Goal: Information Seeking & Learning: Compare options

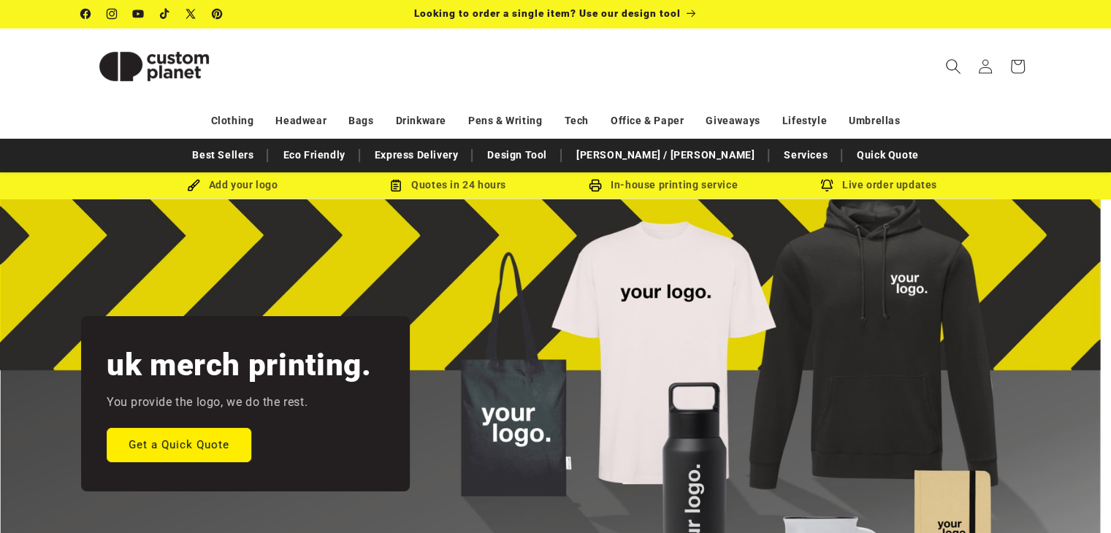
click at [941, 69] on span "Search" at bounding box center [953, 66] width 32 height 32
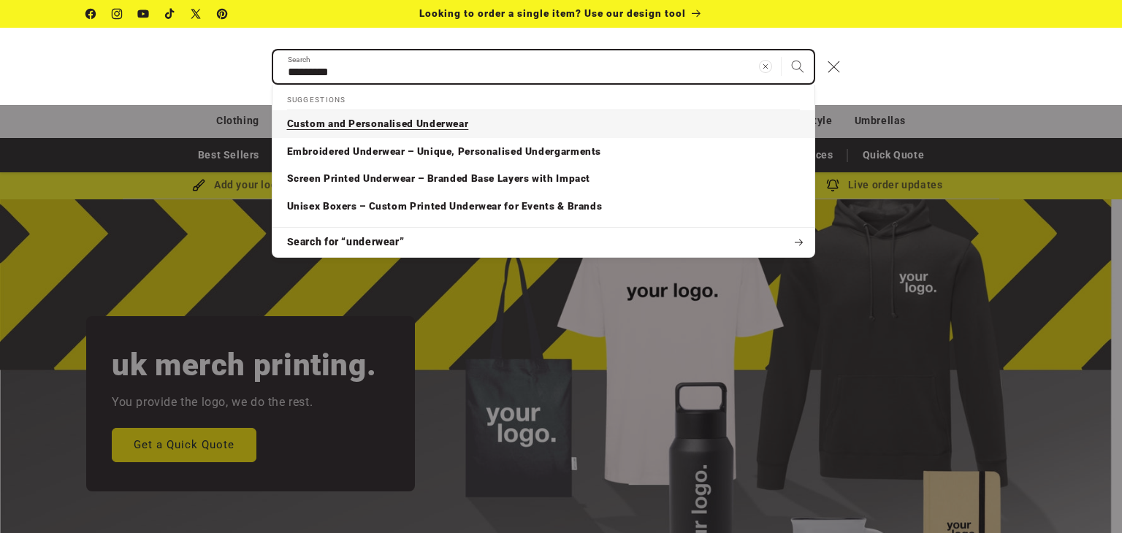
type input "*********"
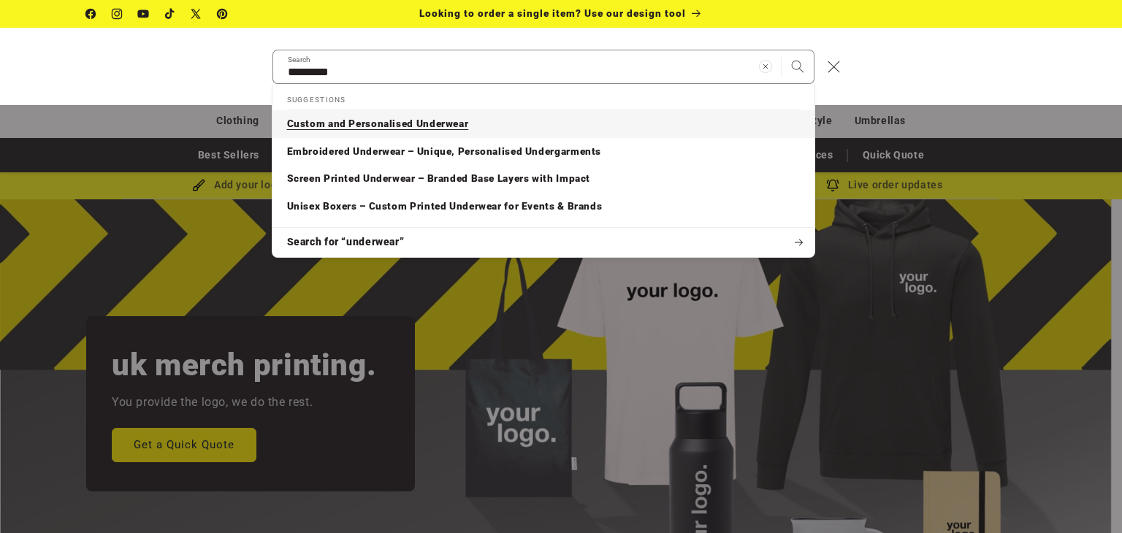
click at [663, 119] on link "Custom and Personalised Underwear" at bounding box center [543, 124] width 542 height 28
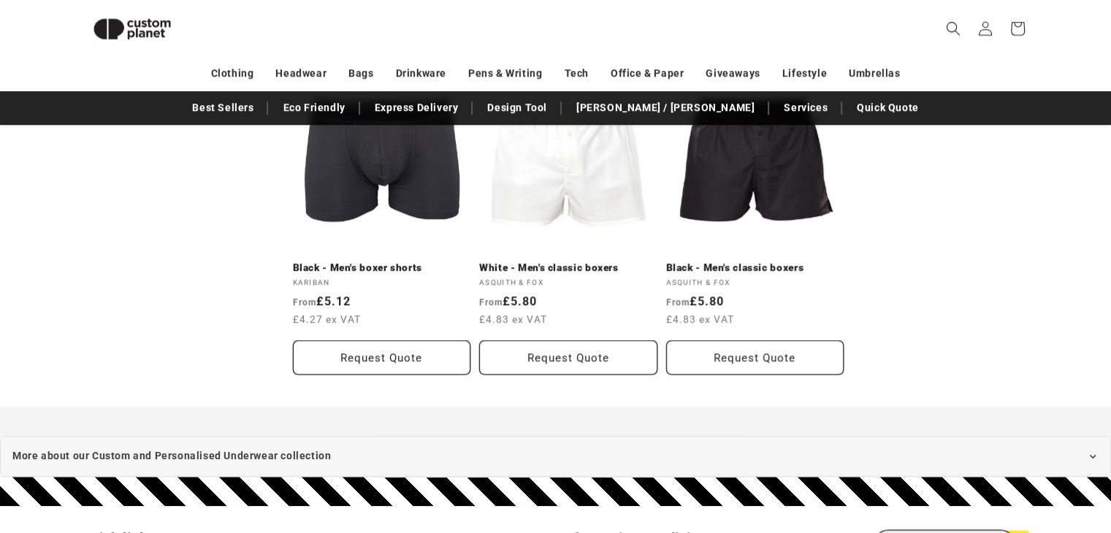
scroll to position [1210, 0]
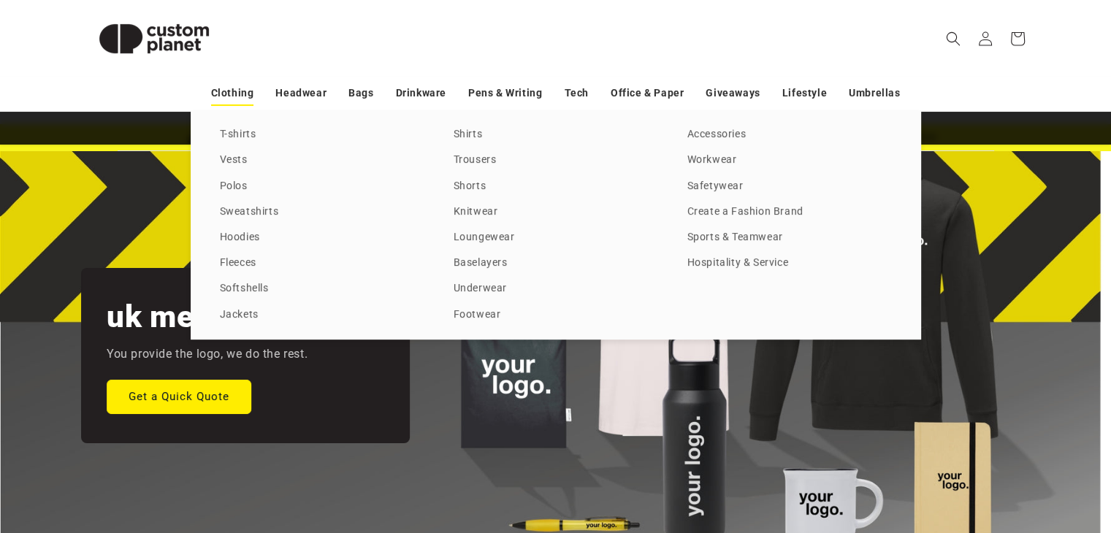
click at [254, 96] on link "Clothing" at bounding box center [232, 93] width 43 height 26
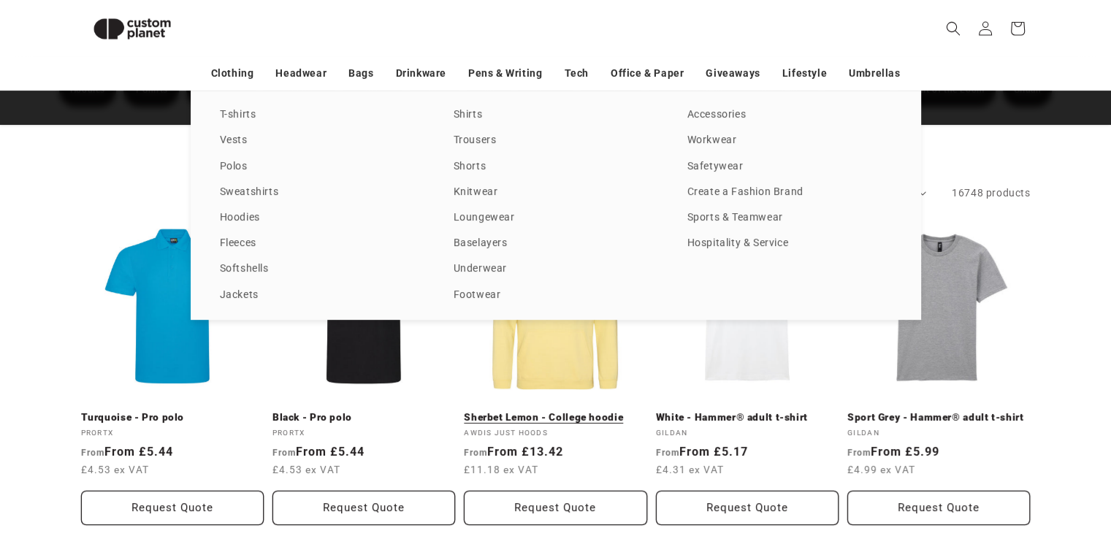
scroll to position [184, 0]
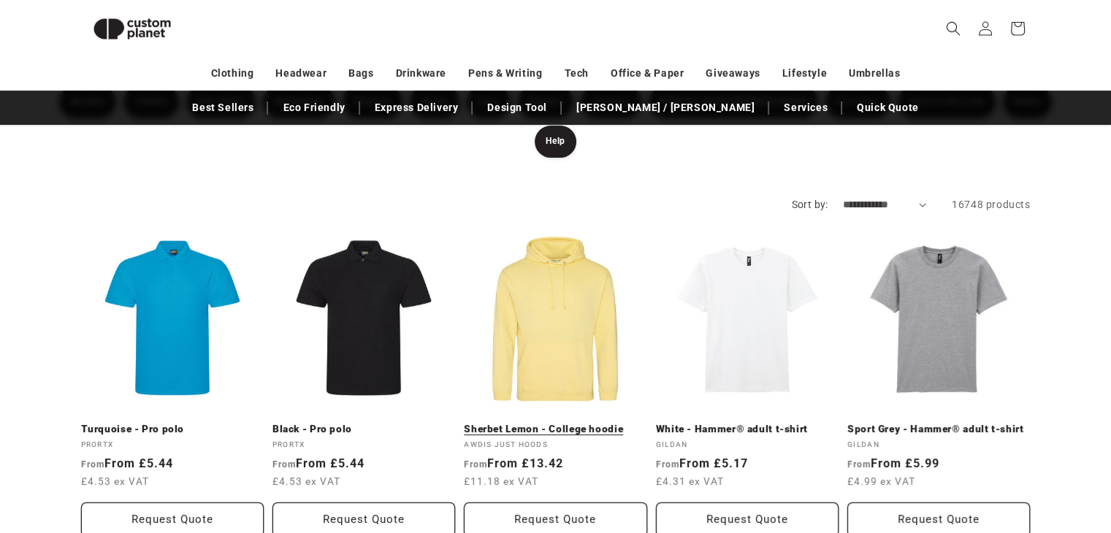
click at [556, 423] on link "Sherbet Lemon - College hoodie" at bounding box center [555, 429] width 183 height 13
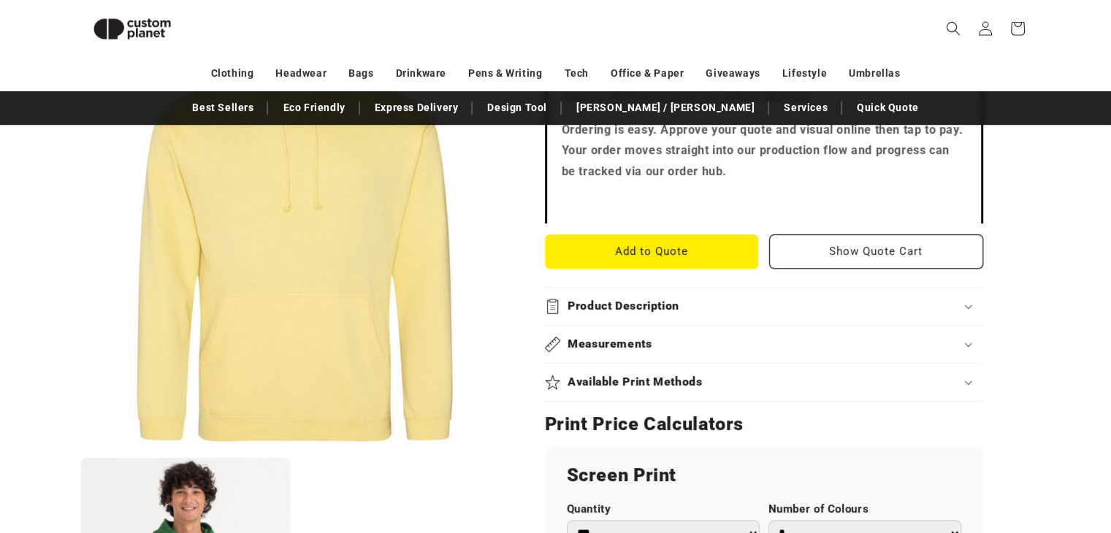
scroll to position [521, 0]
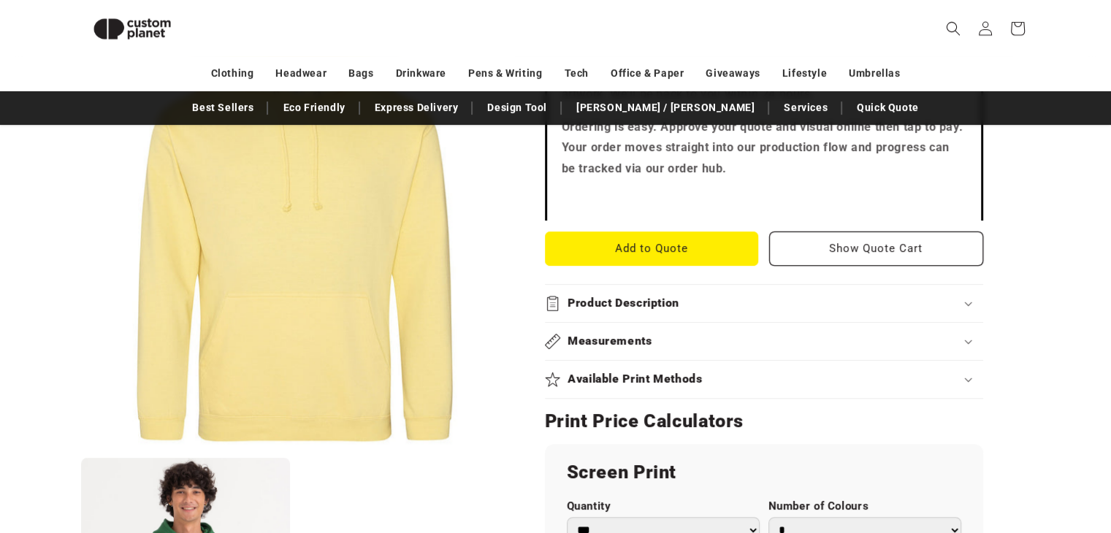
click at [732, 345] on div "Measurements" at bounding box center [764, 341] width 438 height 15
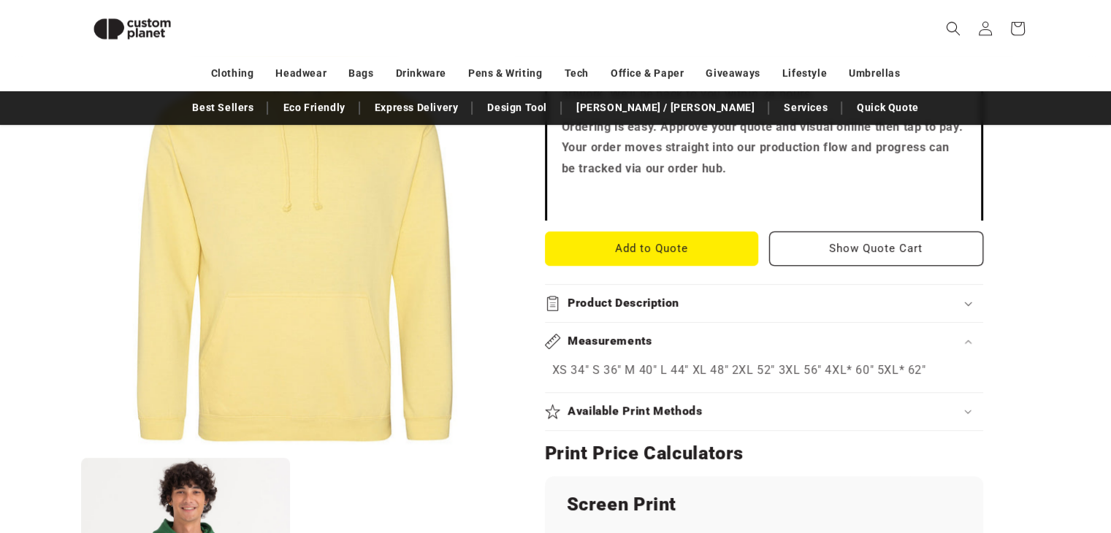
click at [732, 345] on div "Measurements" at bounding box center [764, 341] width 438 height 15
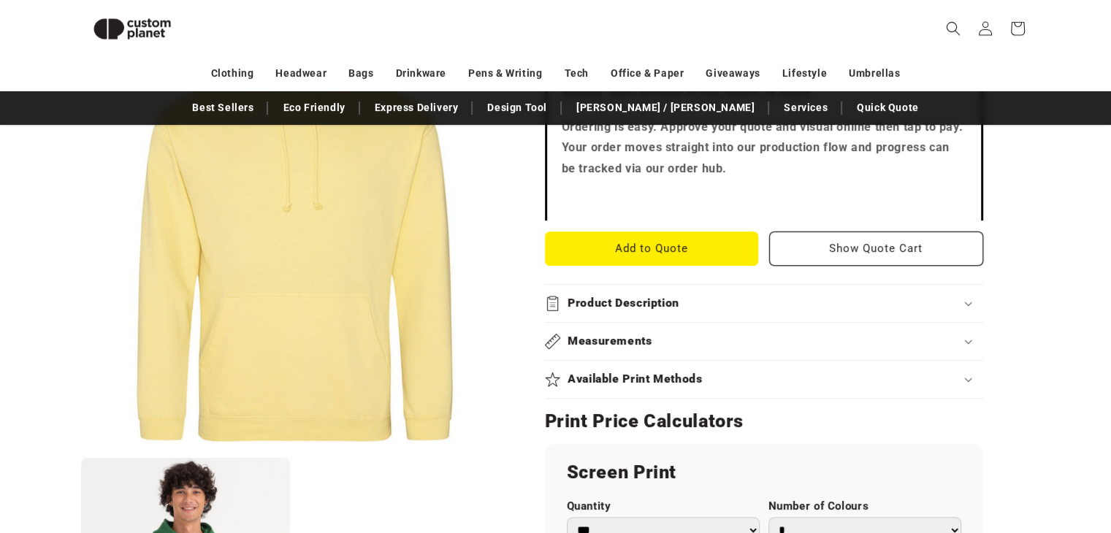
click at [702, 305] on div "Product Description" at bounding box center [764, 303] width 438 height 15
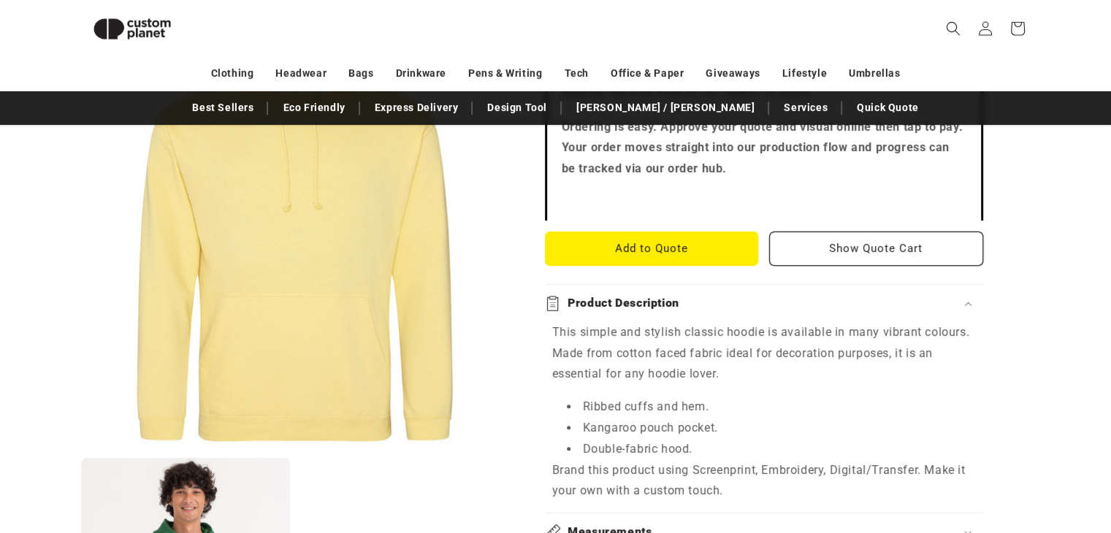
click at [702, 305] on div "Product Description" at bounding box center [764, 303] width 438 height 15
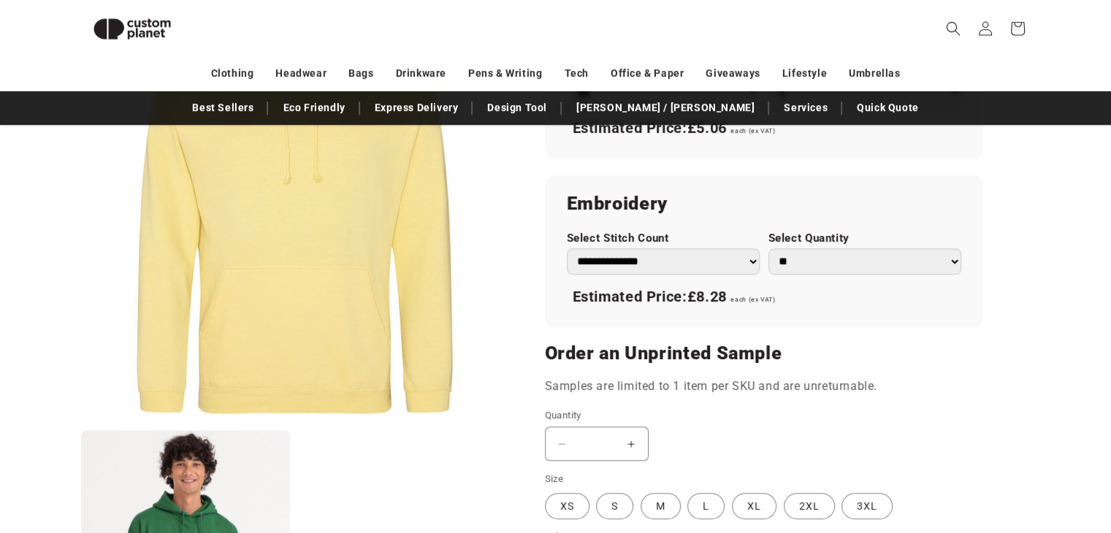
scroll to position [950, 0]
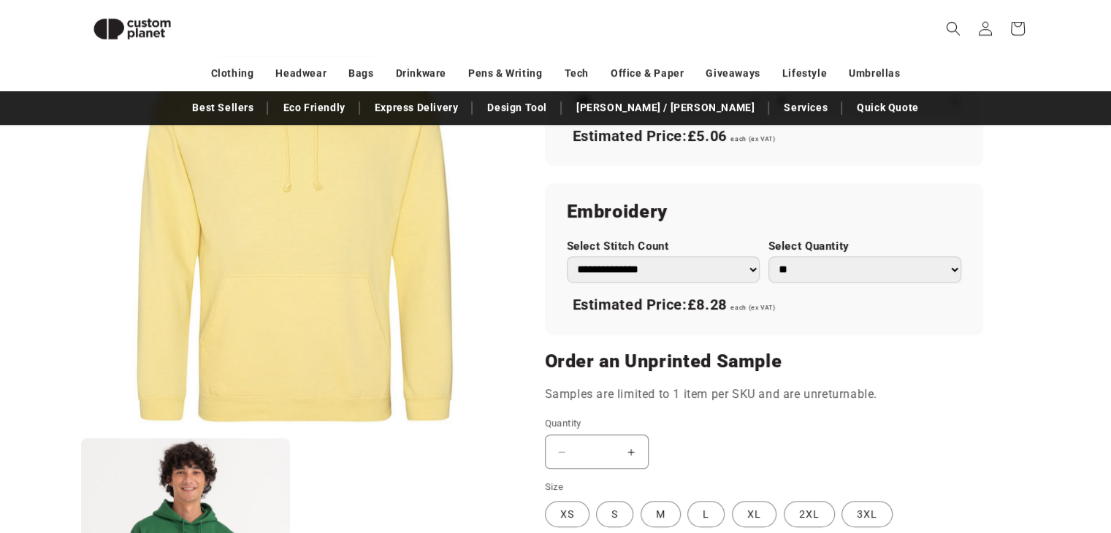
click at [738, 274] on select "**********" at bounding box center [663, 269] width 193 height 26
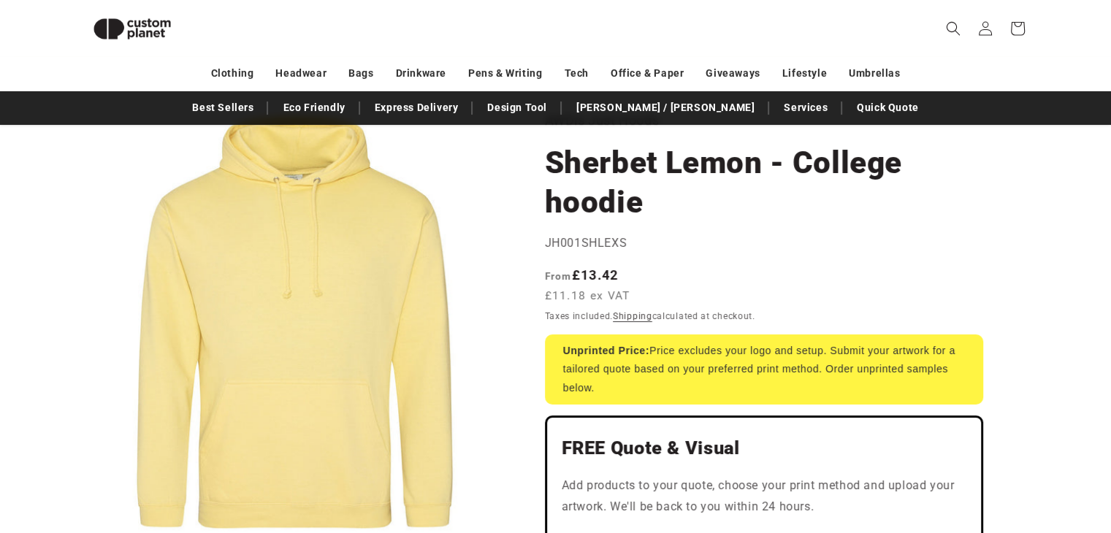
scroll to position [96, 0]
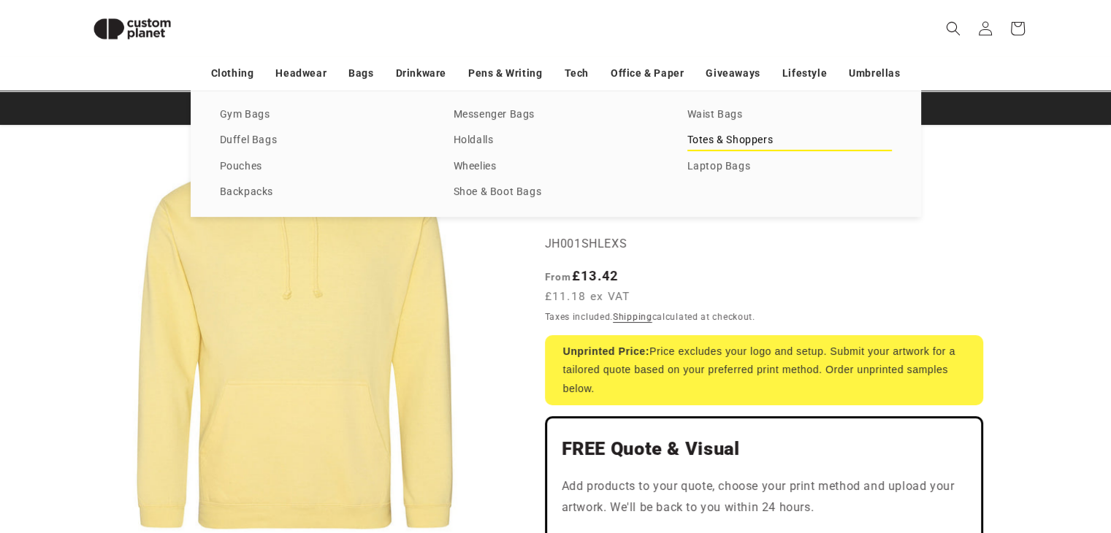
click at [697, 141] on link "Totes & Shoppers" at bounding box center [789, 141] width 205 height 20
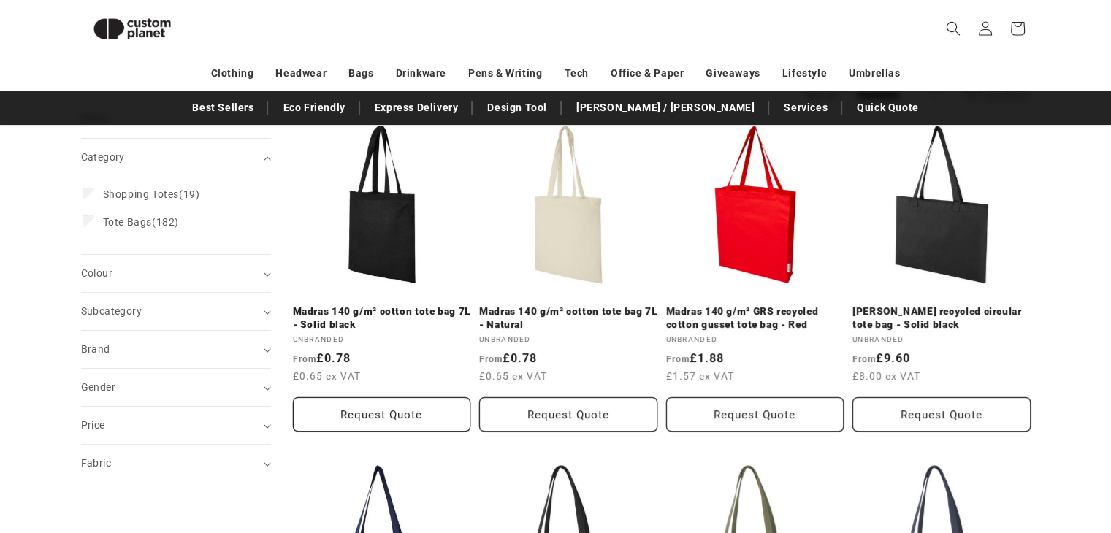
scroll to position [182, 0]
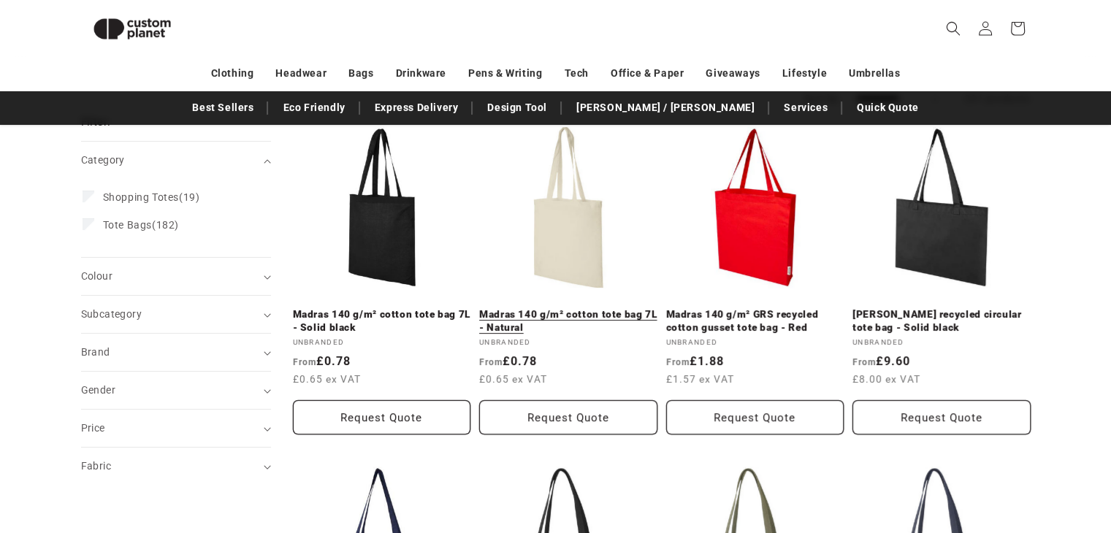
click at [609, 308] on link "Madras 140 g/m² cotton tote bag 7L - Natural" at bounding box center [568, 321] width 178 height 26
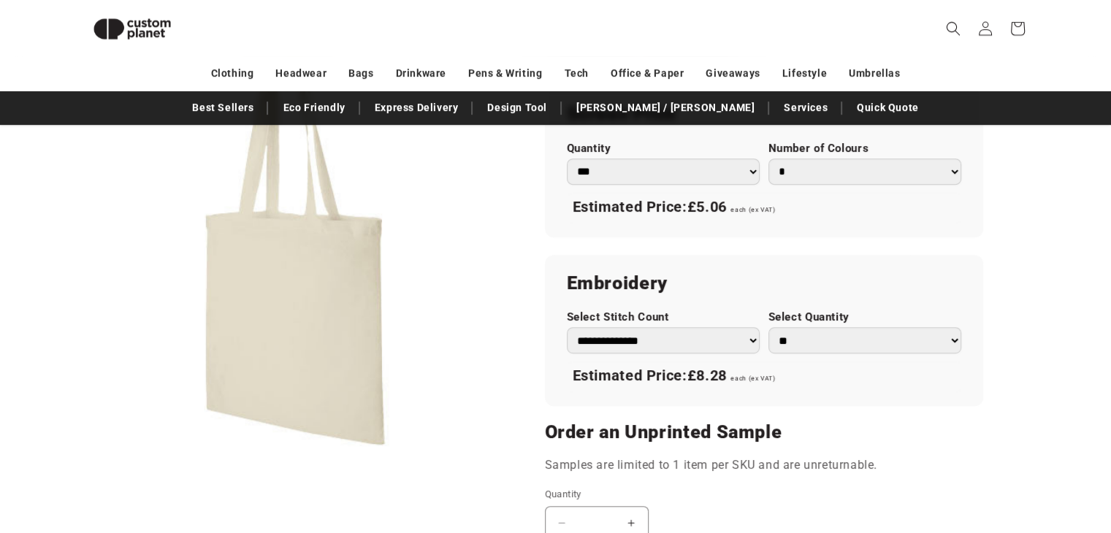
scroll to position [824, 0]
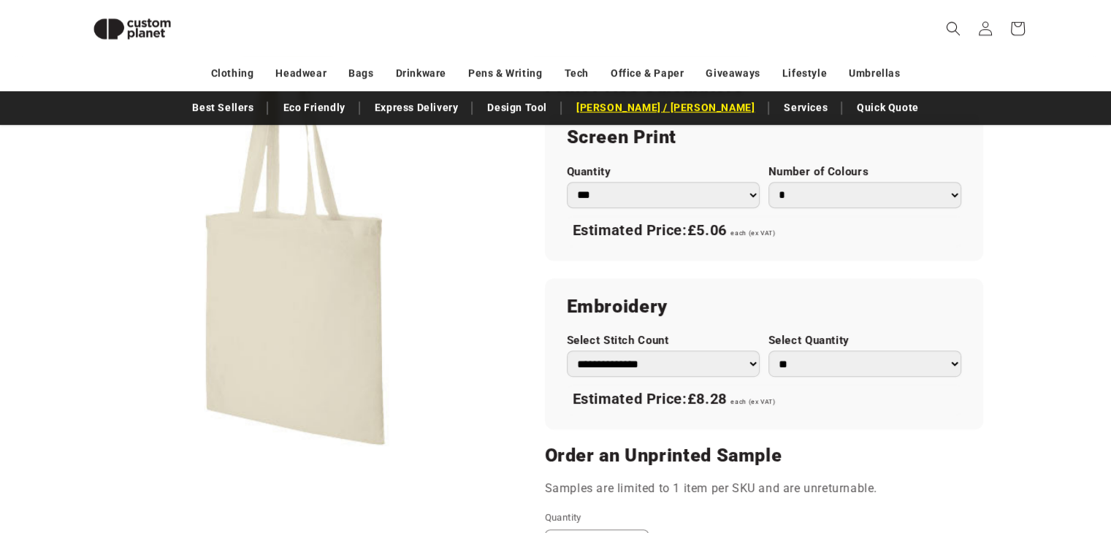
click at [657, 116] on link "[PERSON_NAME] / [PERSON_NAME]" at bounding box center [665, 108] width 193 height 26
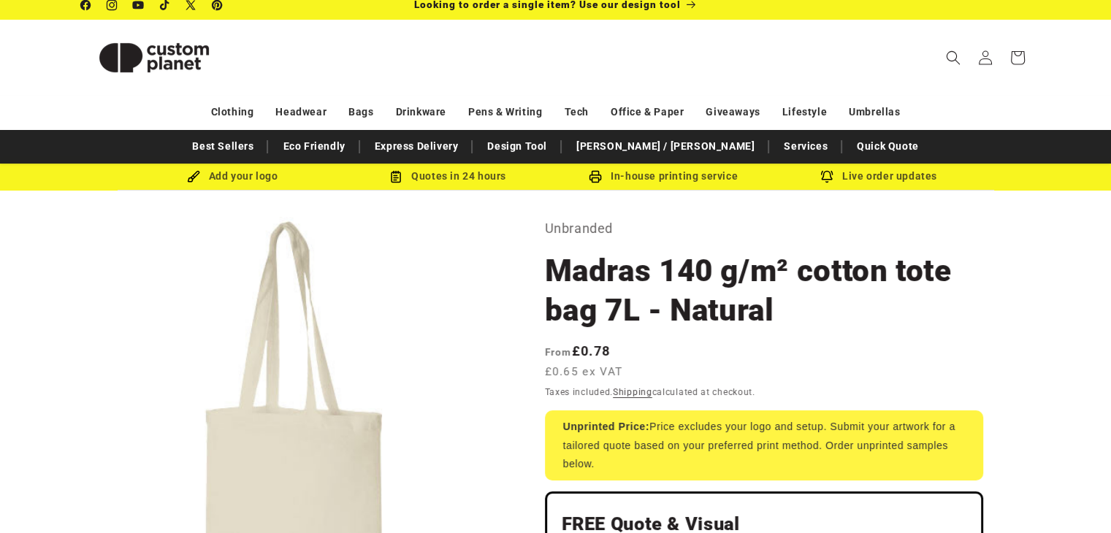
scroll to position [0, 0]
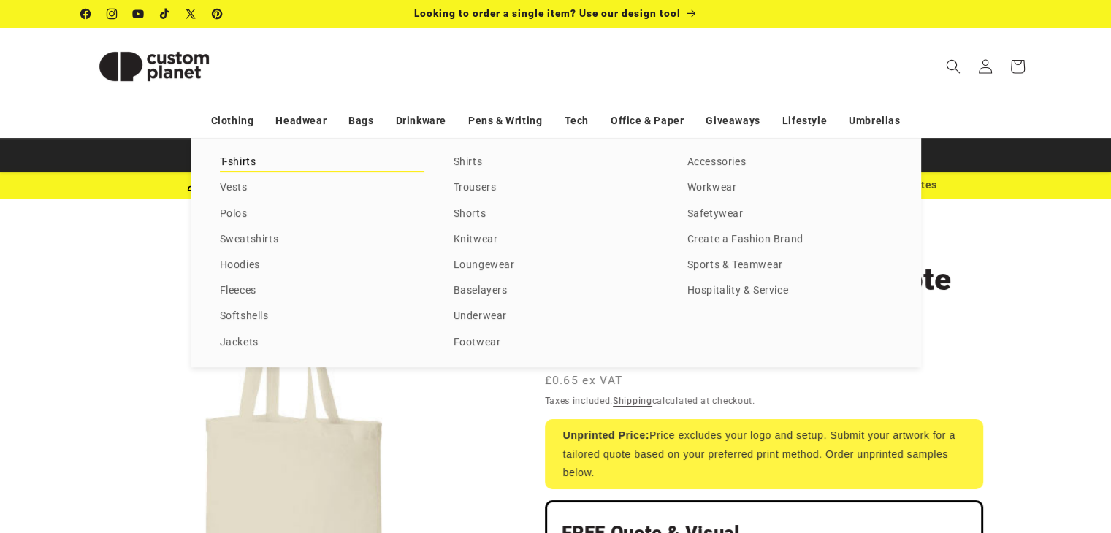
click at [243, 161] on link "T-shirts" at bounding box center [322, 163] width 205 height 20
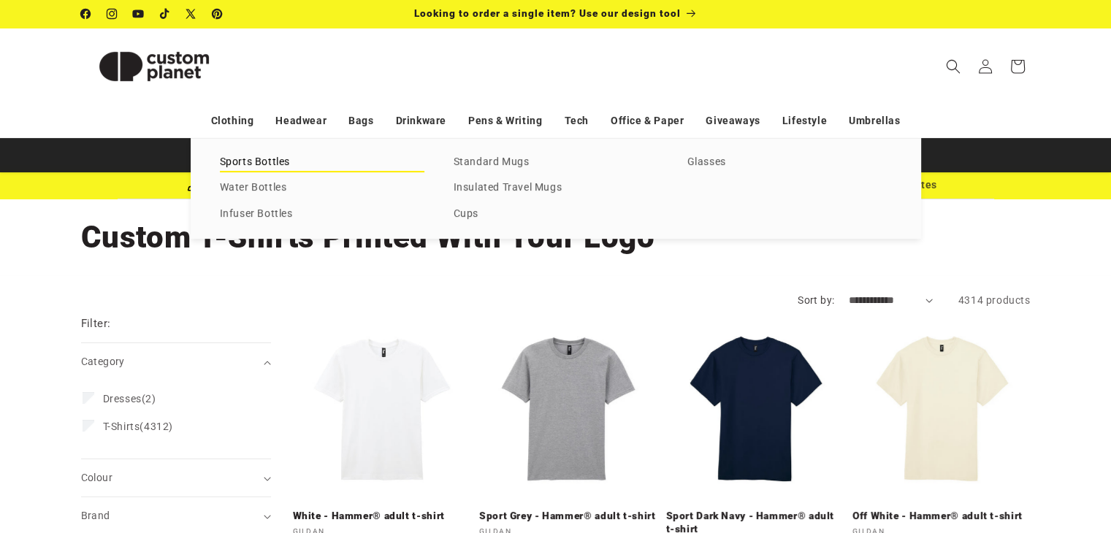
click at [267, 167] on link "Sports Bottles" at bounding box center [322, 163] width 205 height 20
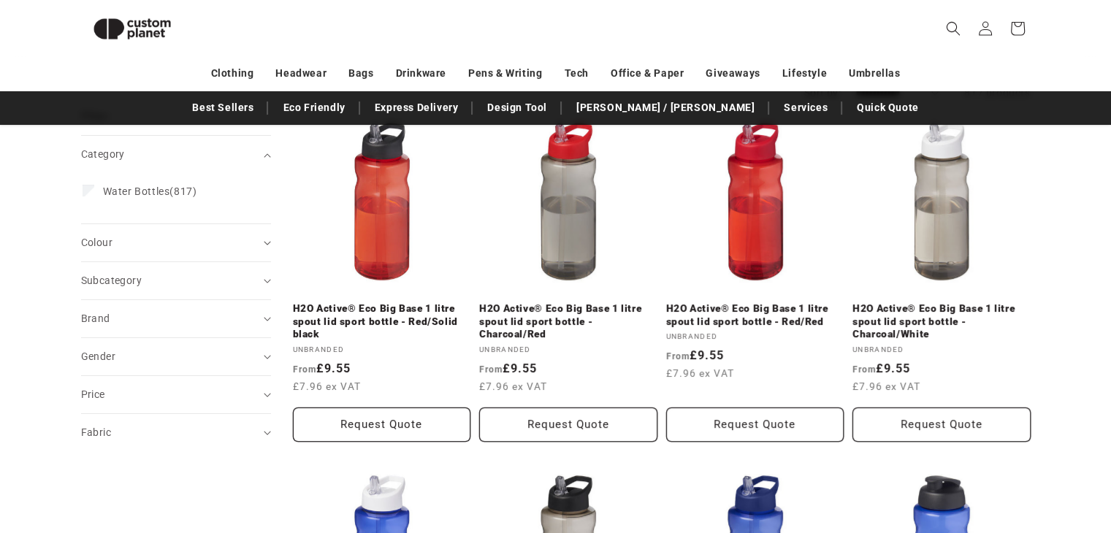
scroll to position [183, 0]
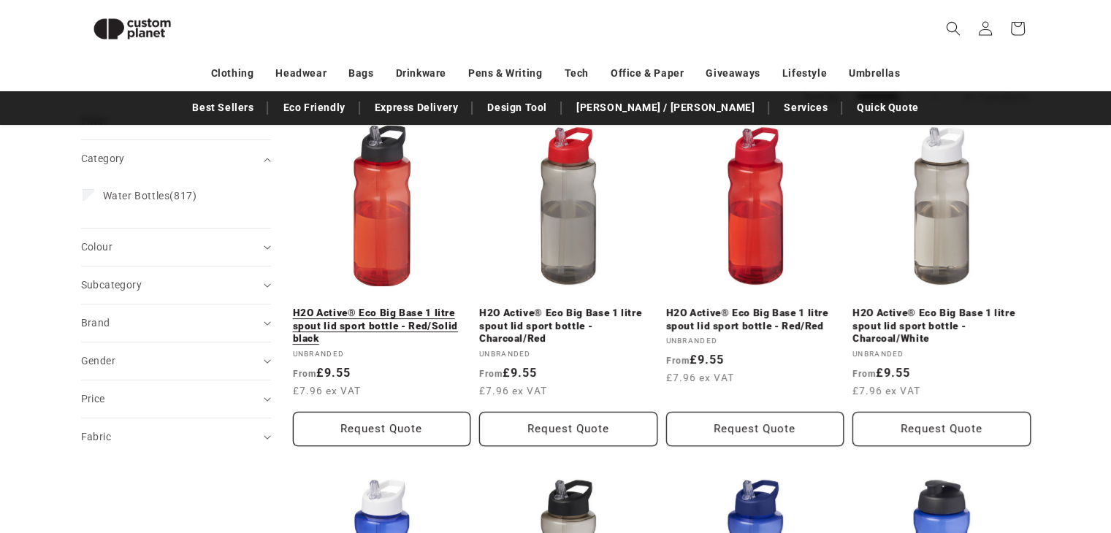
click at [388, 329] on link "H2O Active® Eco Big Base 1 litre spout lid sport bottle - Red/Solid black" at bounding box center [382, 326] width 178 height 39
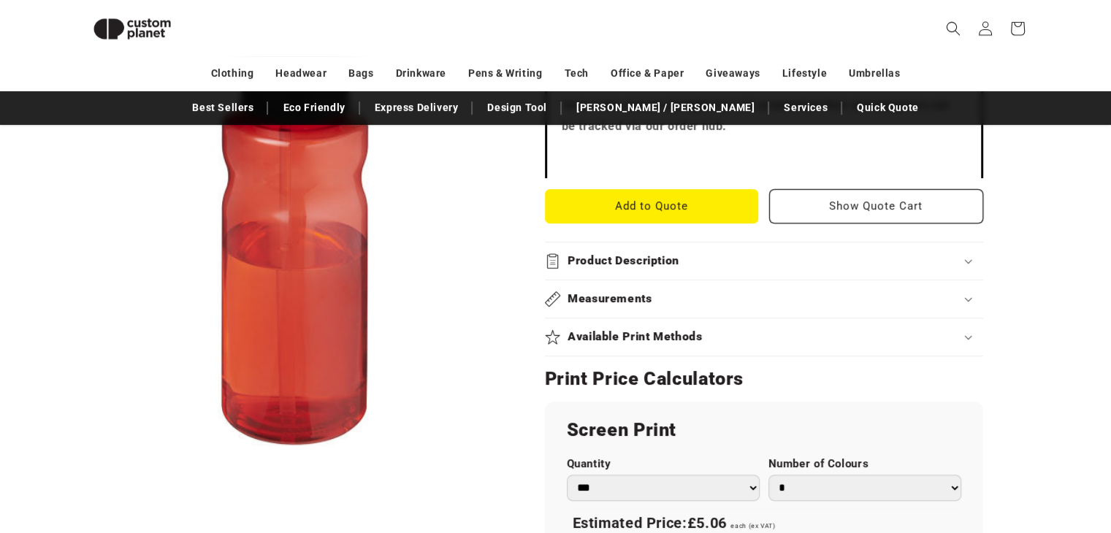
scroll to position [591, 0]
